Goal: Information Seeking & Learning: Learn about a topic

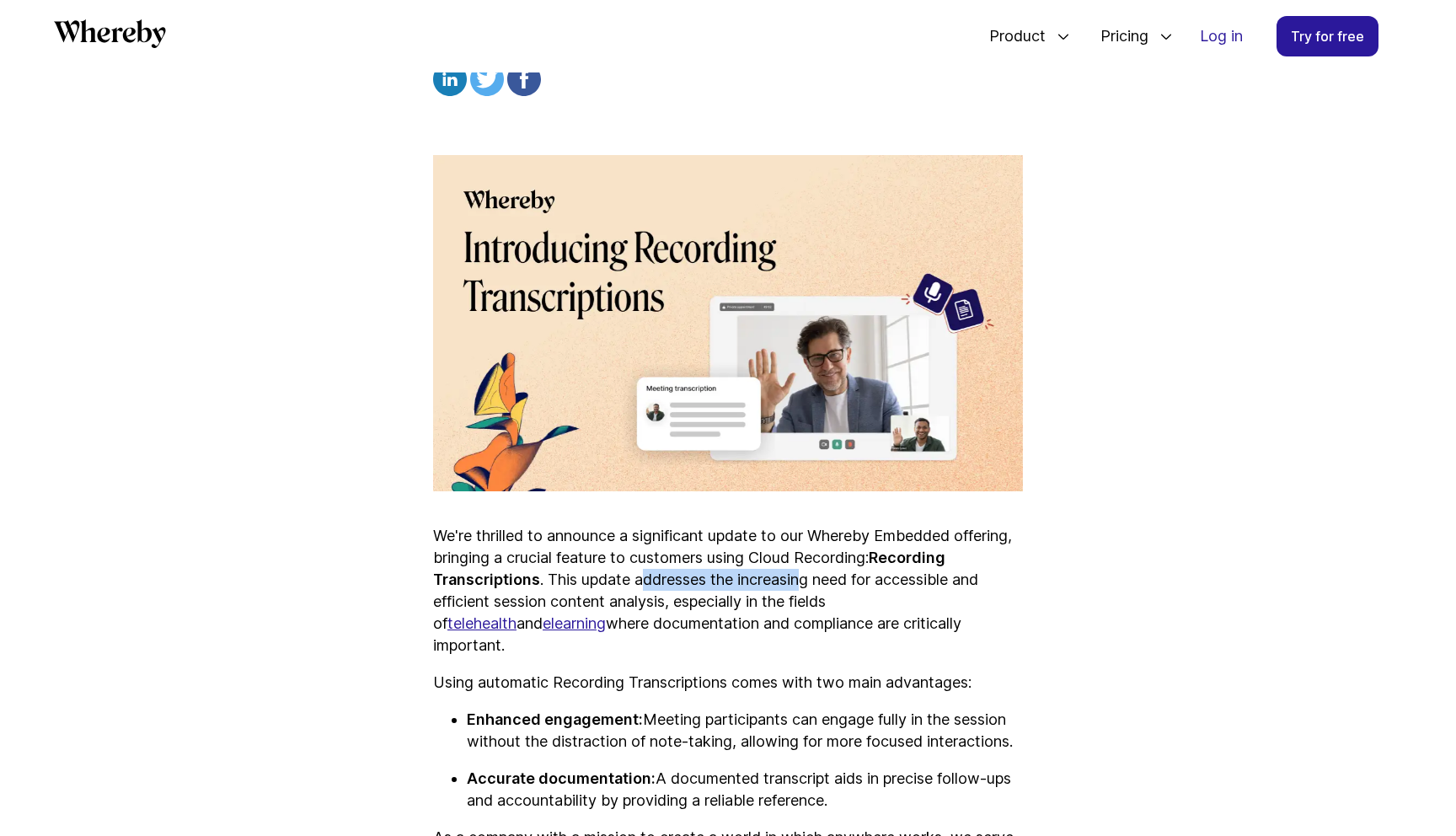
drag, startPoint x: 649, startPoint y: 578, endPoint x: 809, endPoint y: 575, distance: 160.0
click at [809, 575] on p "We're thrilled to announce a significant update to our Whereby Embedded offerin…" at bounding box center [728, 592] width 590 height 132
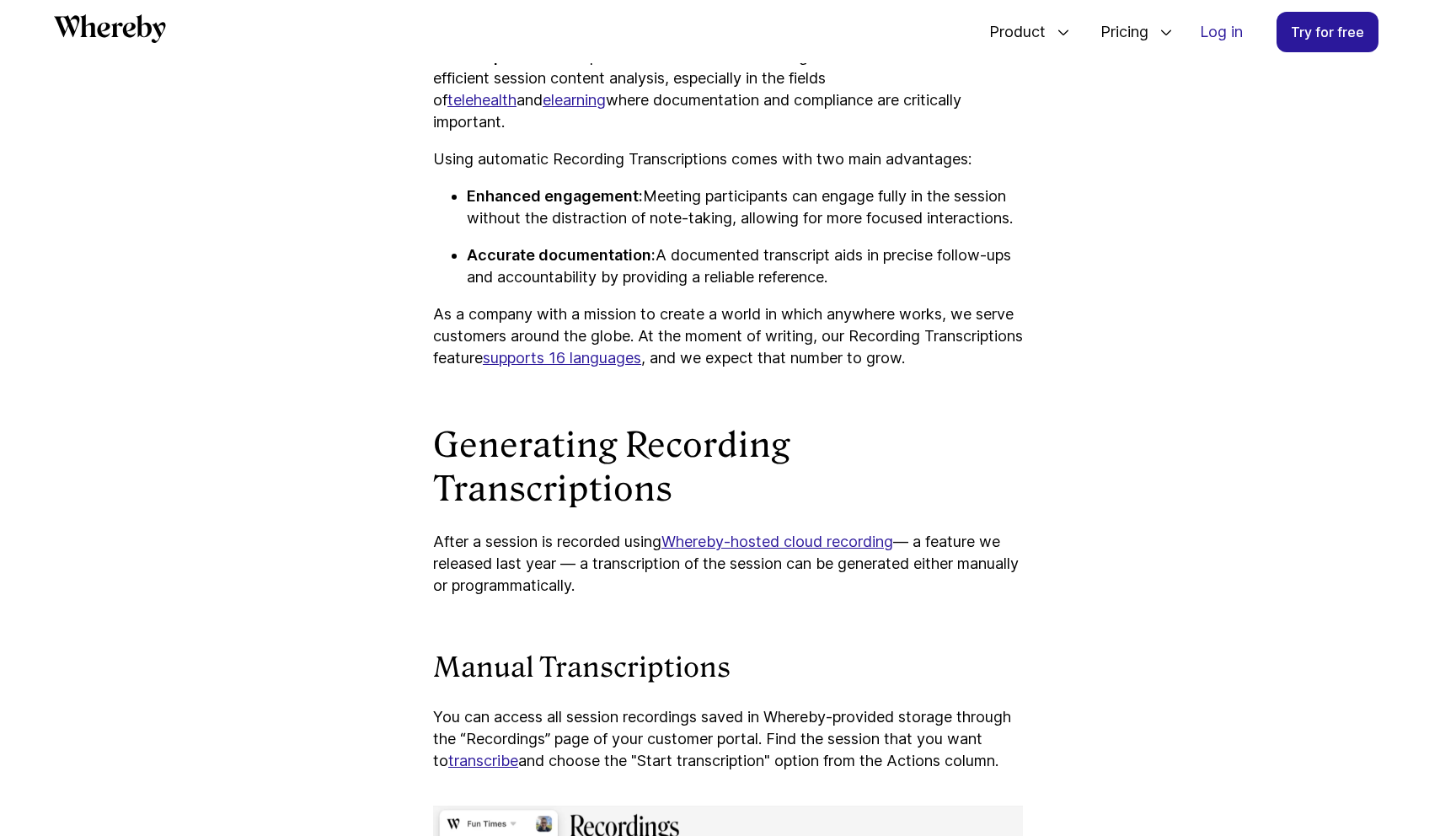
scroll to position [1150, 0]
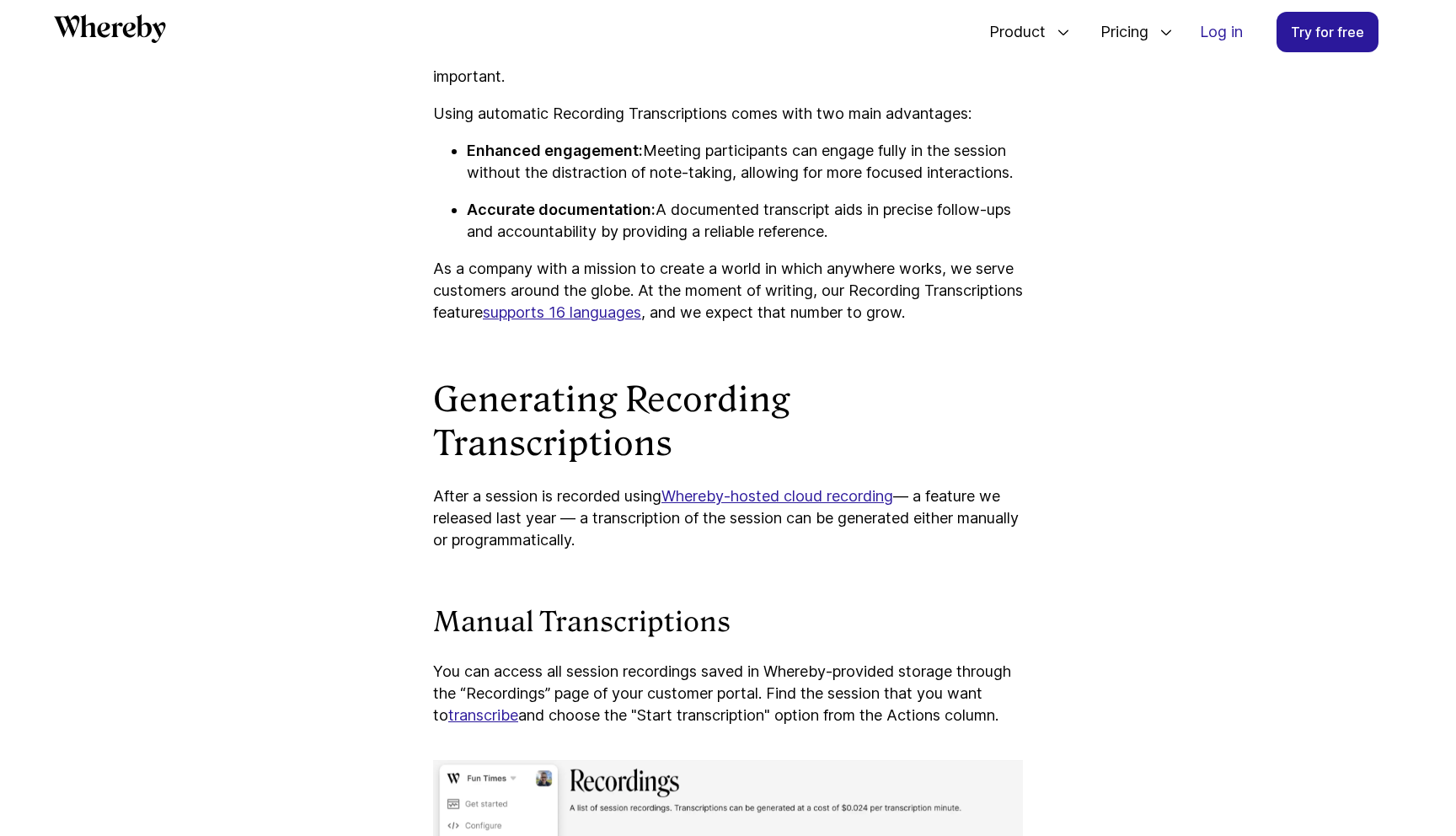
click at [755, 497] on link "Whereby-hosted cloud recording" at bounding box center [776, 496] width 232 height 17
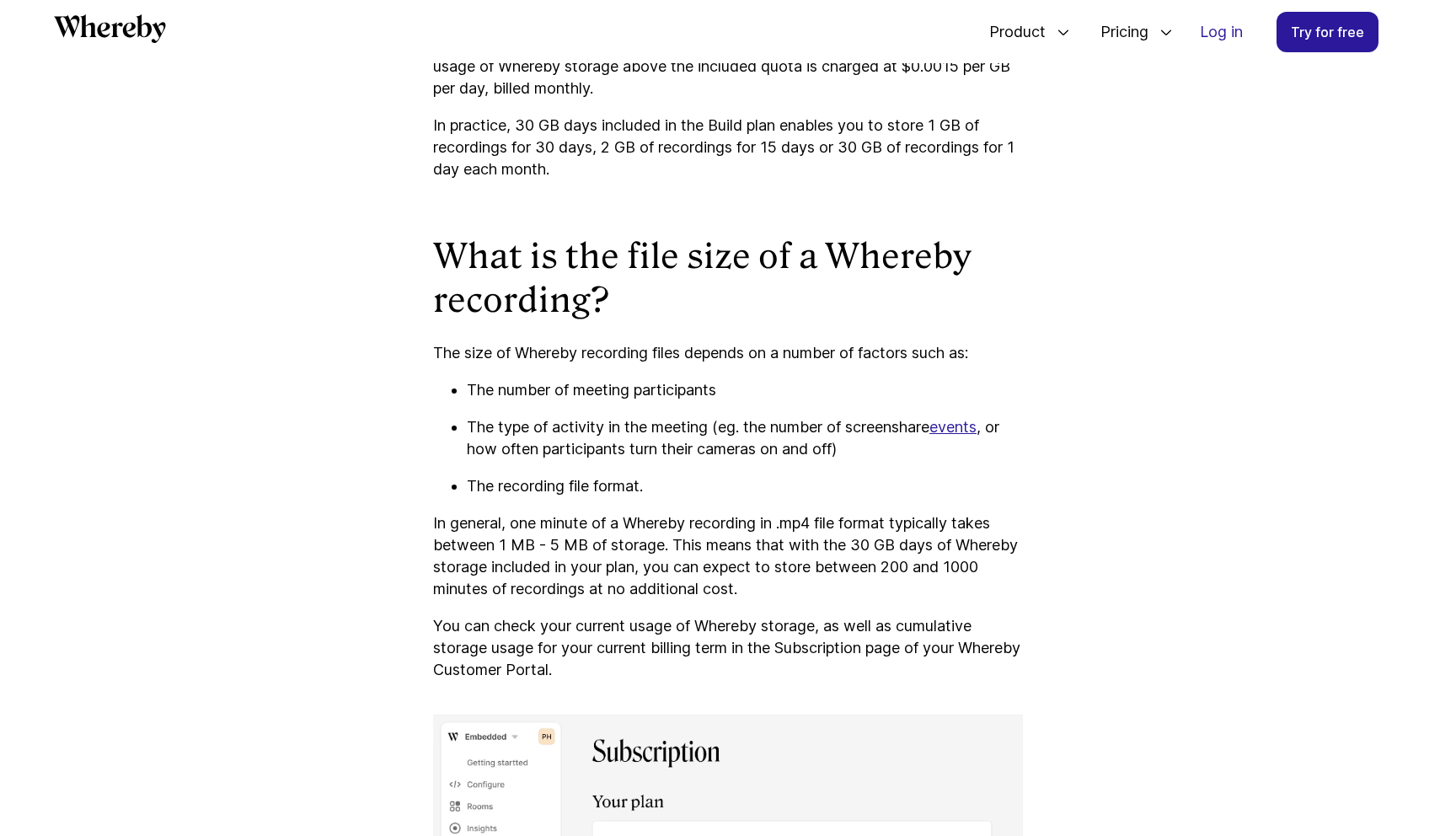
scroll to position [3627, 0]
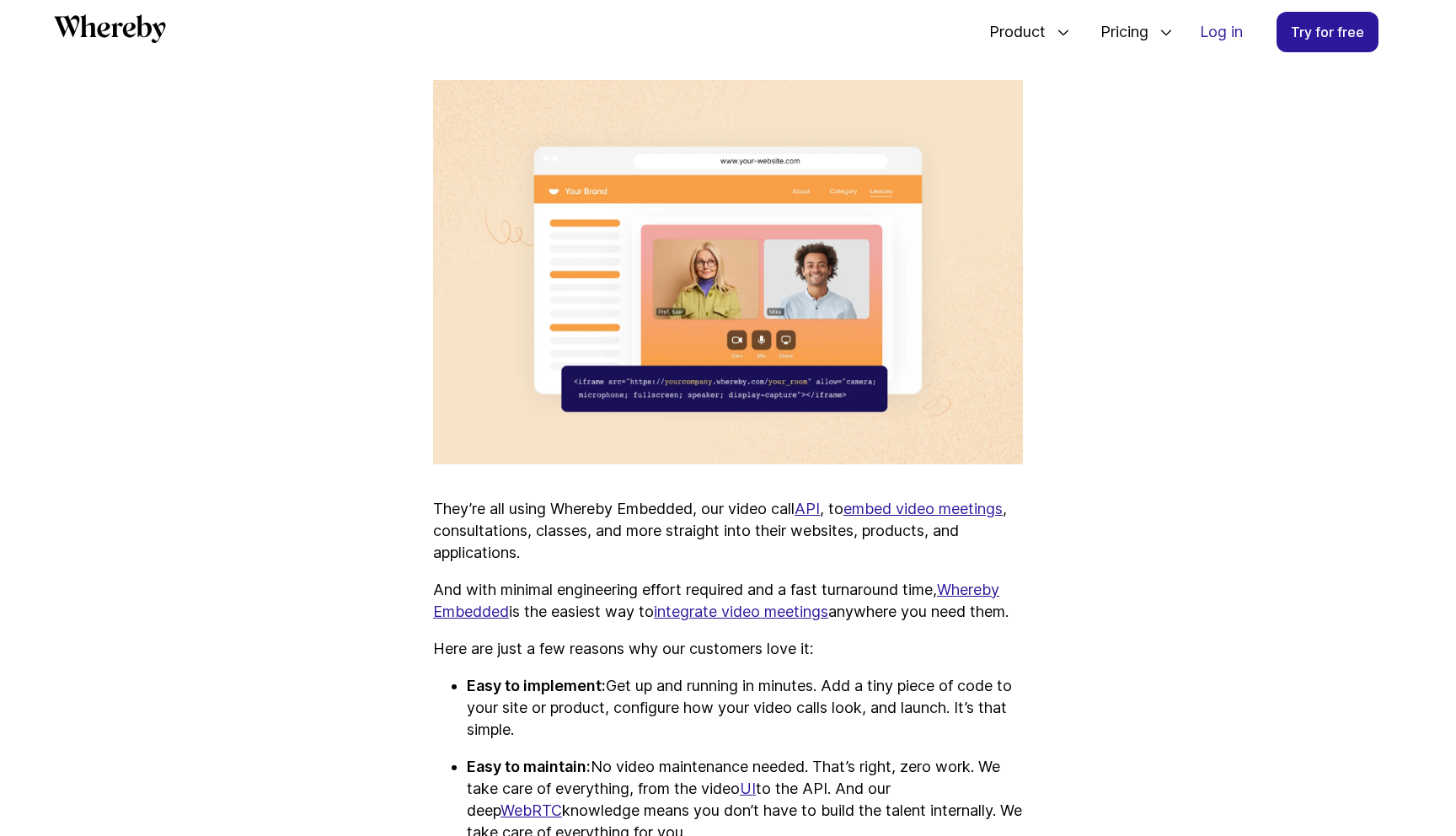
scroll to position [681, 0]
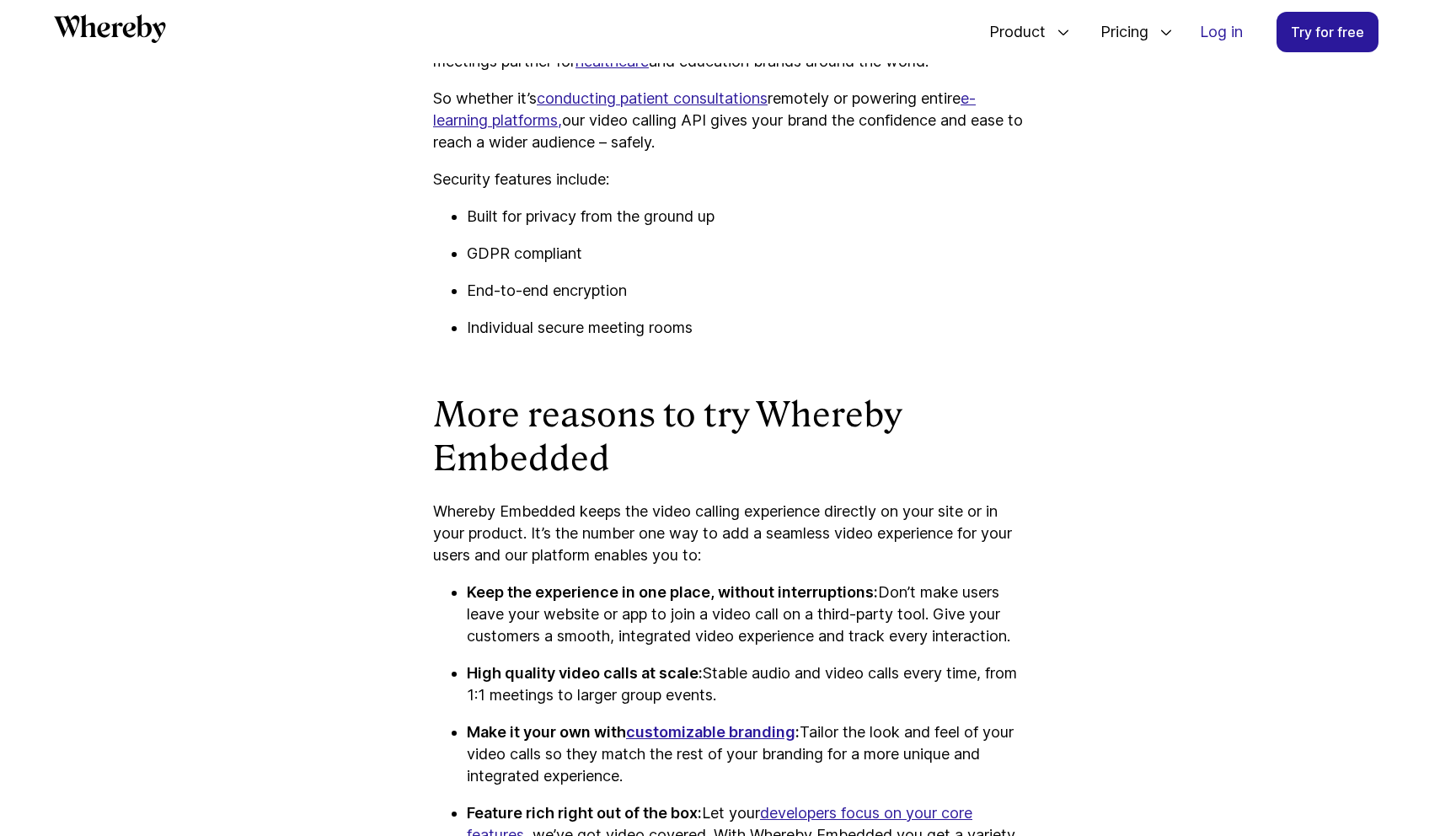
scroll to position [2921, 0]
